Goal: Navigation & Orientation: Understand site structure

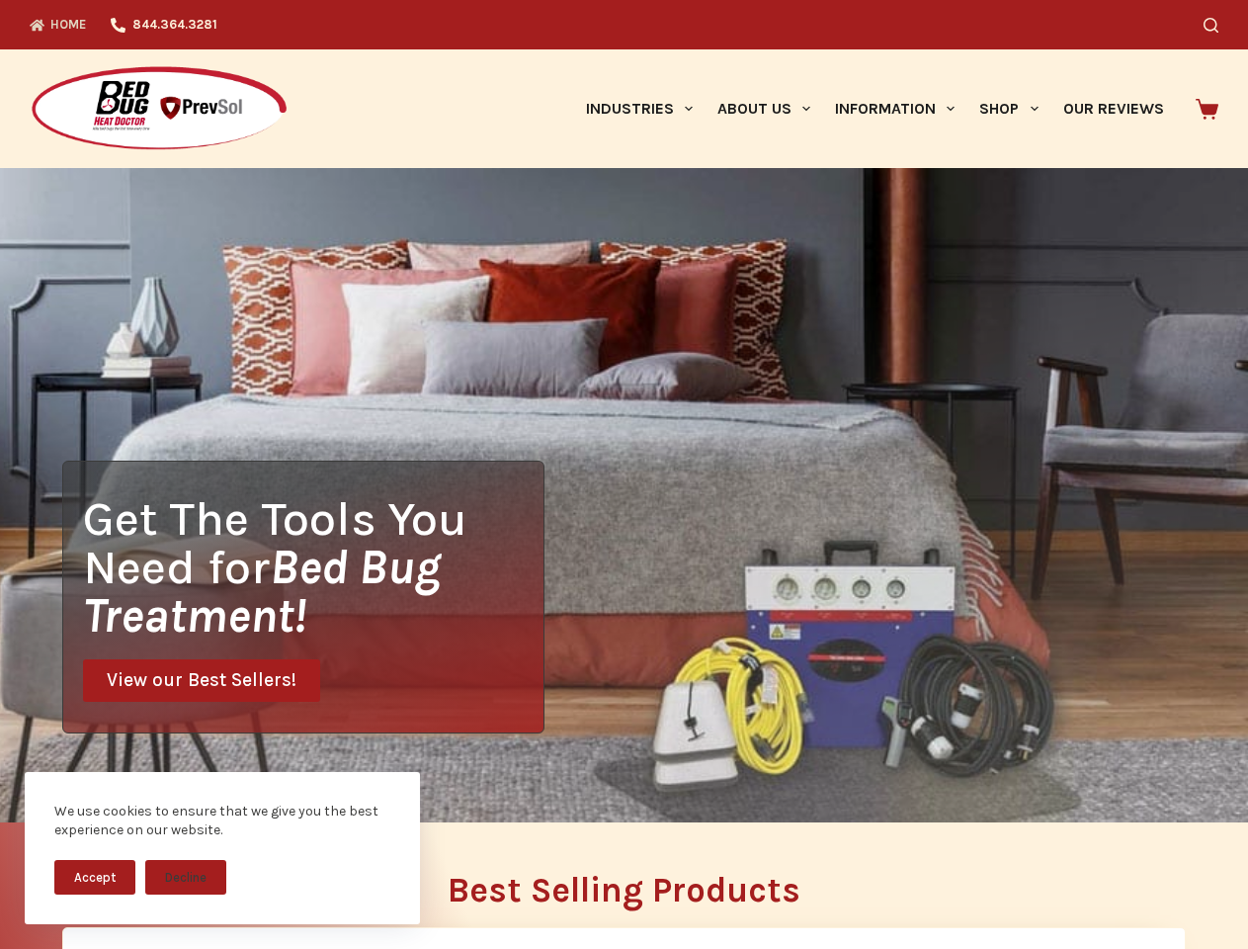
click at [624, 474] on div "Get The Tools You Need for Bed Bug Treatment! View our Best Sellers!" at bounding box center [624, 495] width 1248 height 654
click at [95, 877] on button "Accept" at bounding box center [94, 877] width 81 height 35
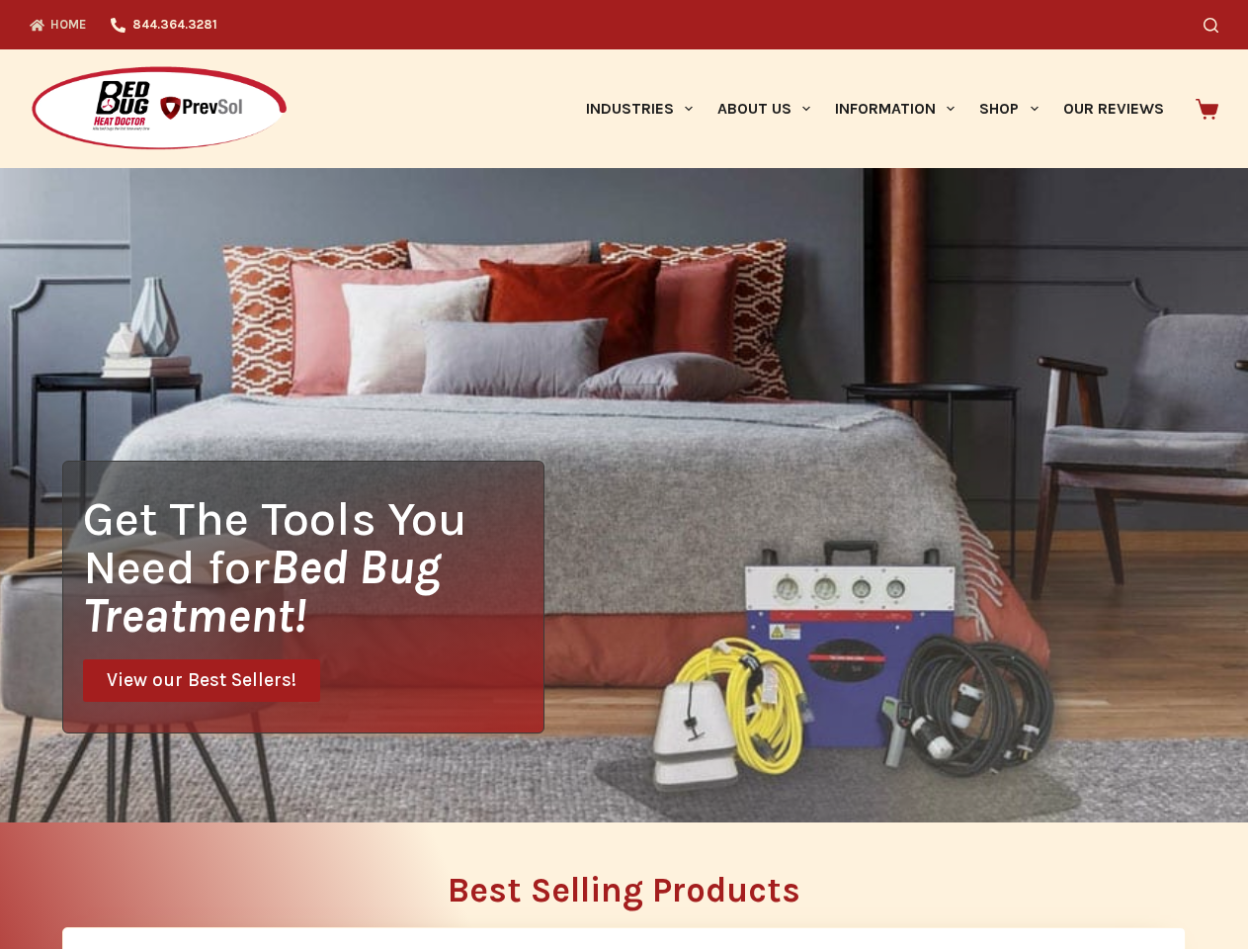
click at [186, 877] on button "Decline" at bounding box center [185, 892] width 81 height 35
click at [1219, 25] on icon "Search" at bounding box center [1211, 25] width 15 height 15
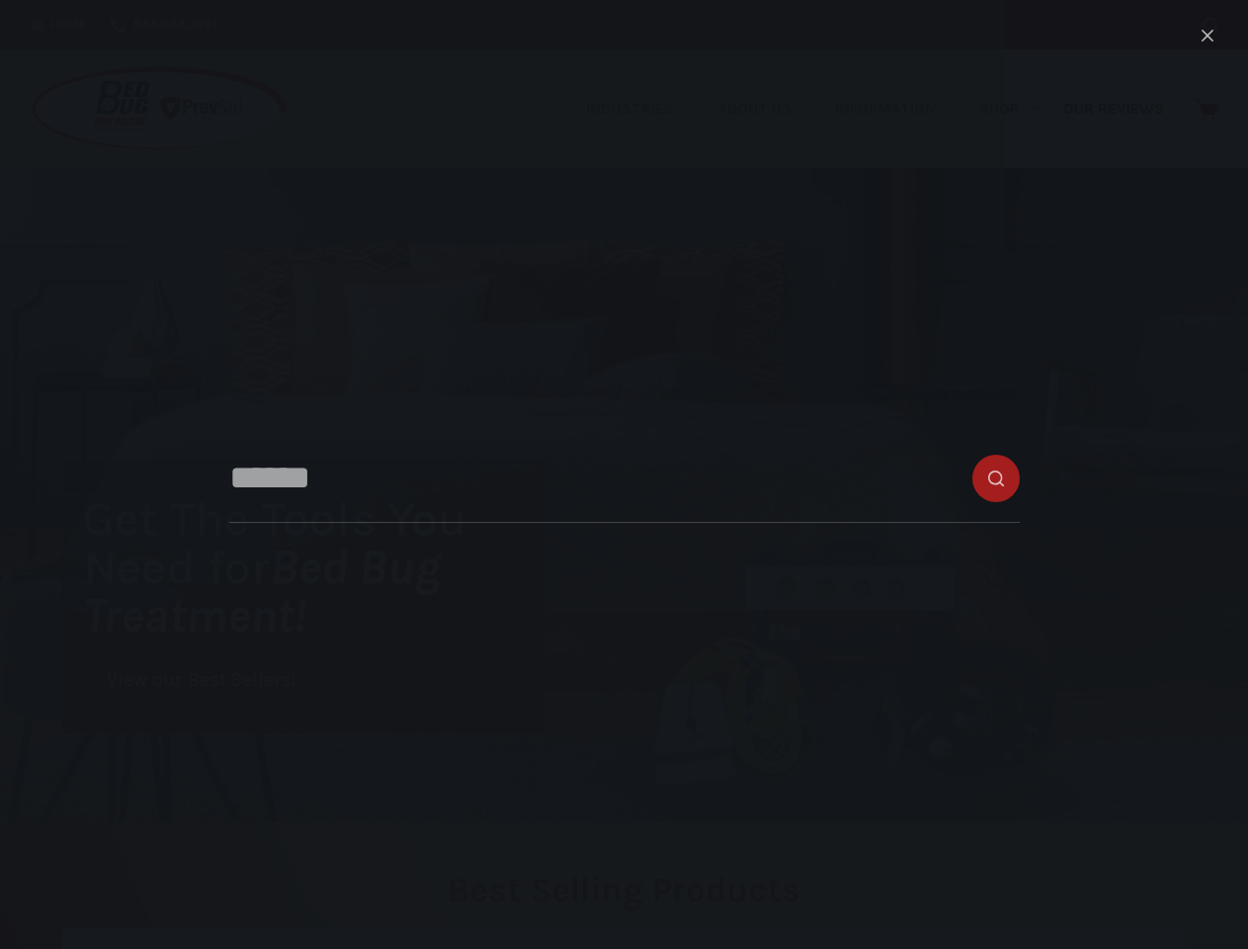
click at [646, 109] on link "Industries" at bounding box center [638, 108] width 131 height 119
click at [772, 109] on link "About Us" at bounding box center [764, 108] width 118 height 119
click at [903, 109] on link "Information" at bounding box center [895, 108] width 144 height 119
click at [1017, 109] on link "Shop" at bounding box center [1009, 108] width 83 height 119
